Goal: Transaction & Acquisition: Purchase product/service

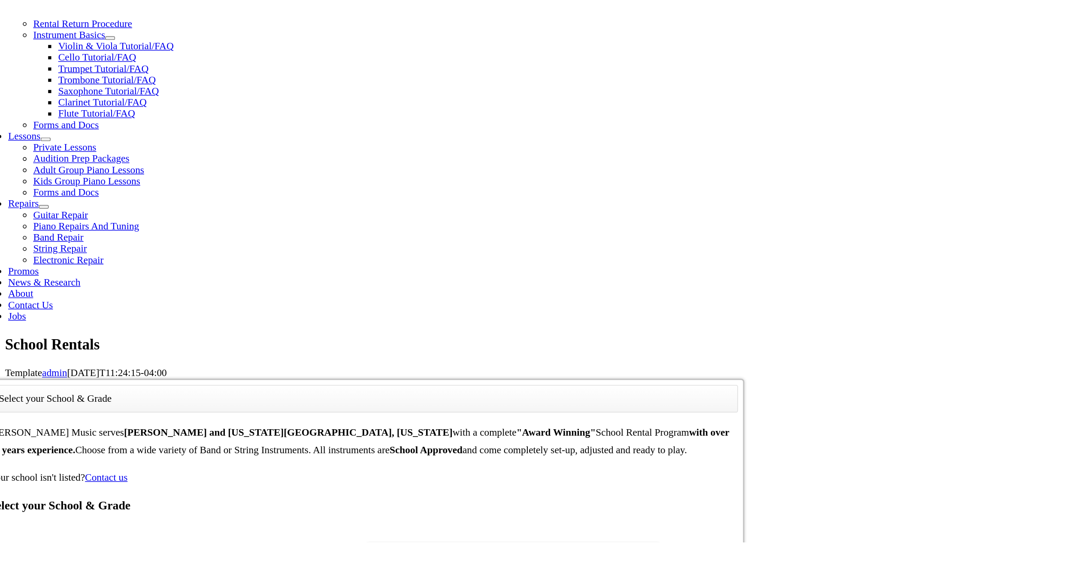
scroll to position [188, 0]
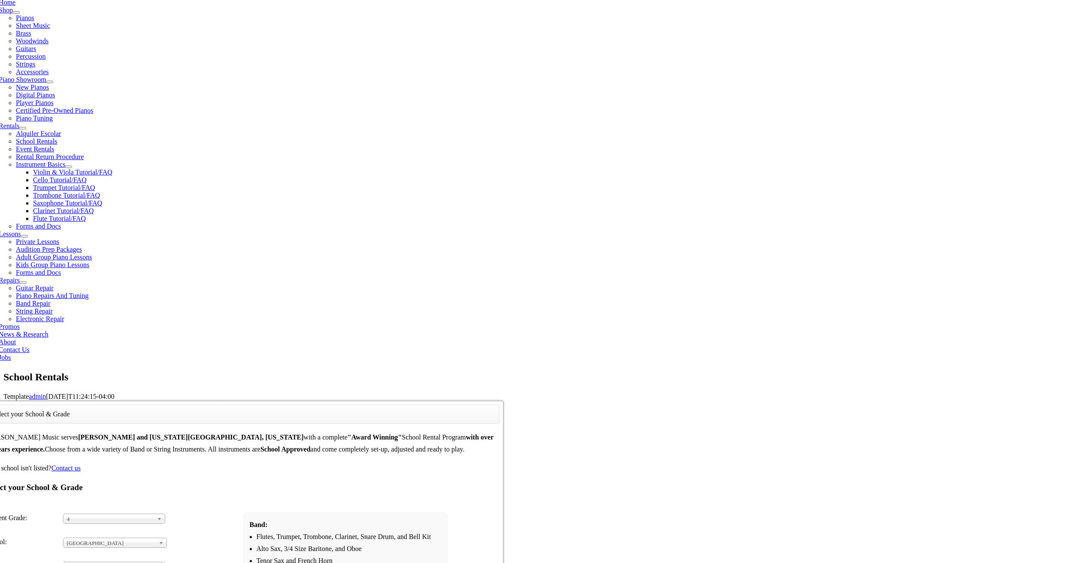
drag, startPoint x: 750, startPoint y: 120, endPoint x: 732, endPoint y: 91, distance: 34.4
click at [154, 358] on span "Select Instrument Group..." at bounding box center [110, 567] width 87 height 10
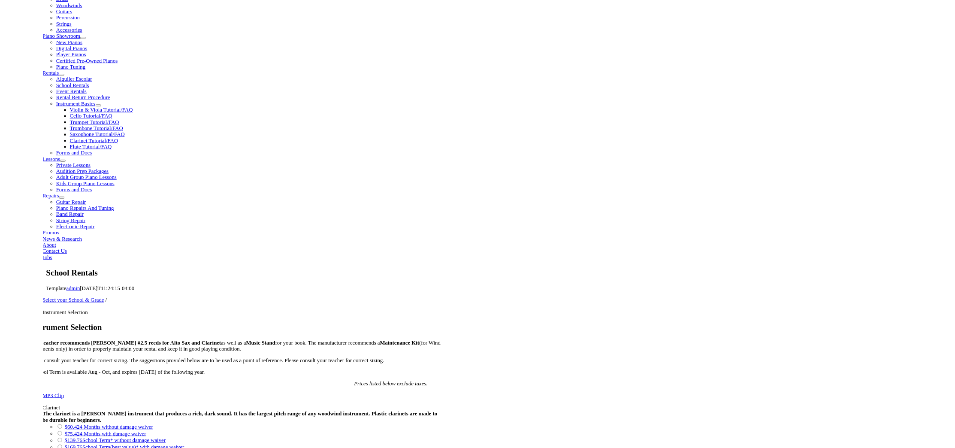
scroll to position [257, 0]
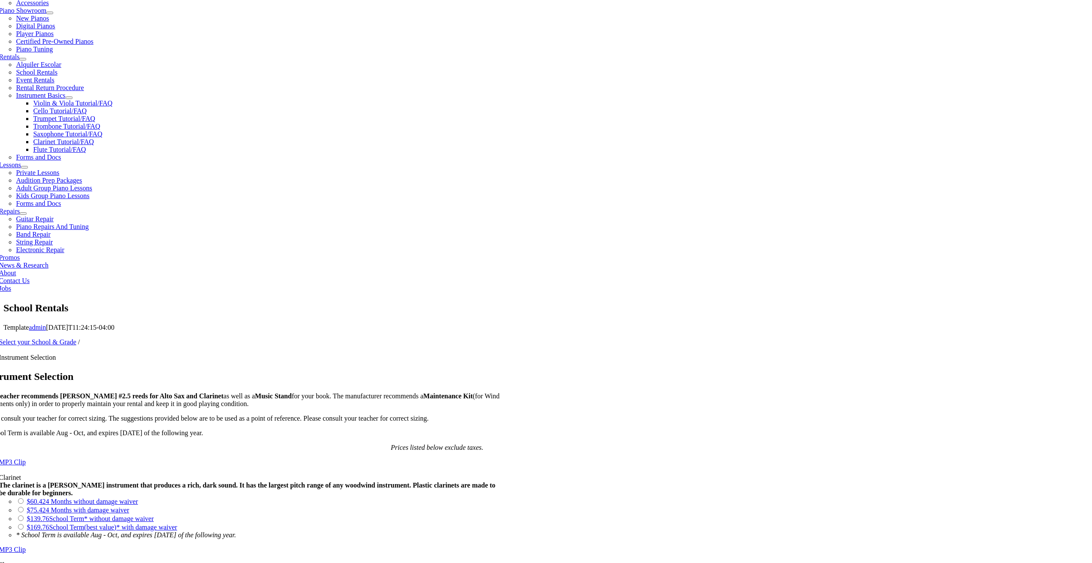
drag, startPoint x: 384, startPoint y: 372, endPoint x: 419, endPoint y: 371, distance: 34.4
copy div "Trombone"
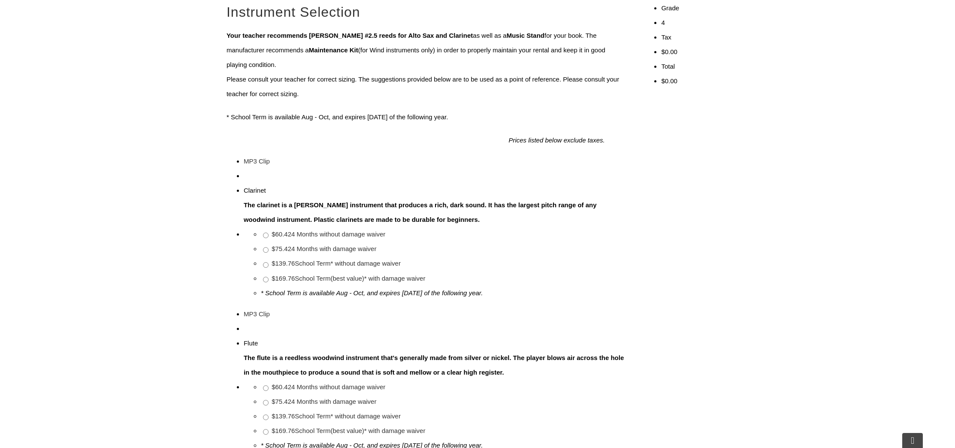
scroll to position [343, 0]
